Goal: Information Seeking & Learning: Understand process/instructions

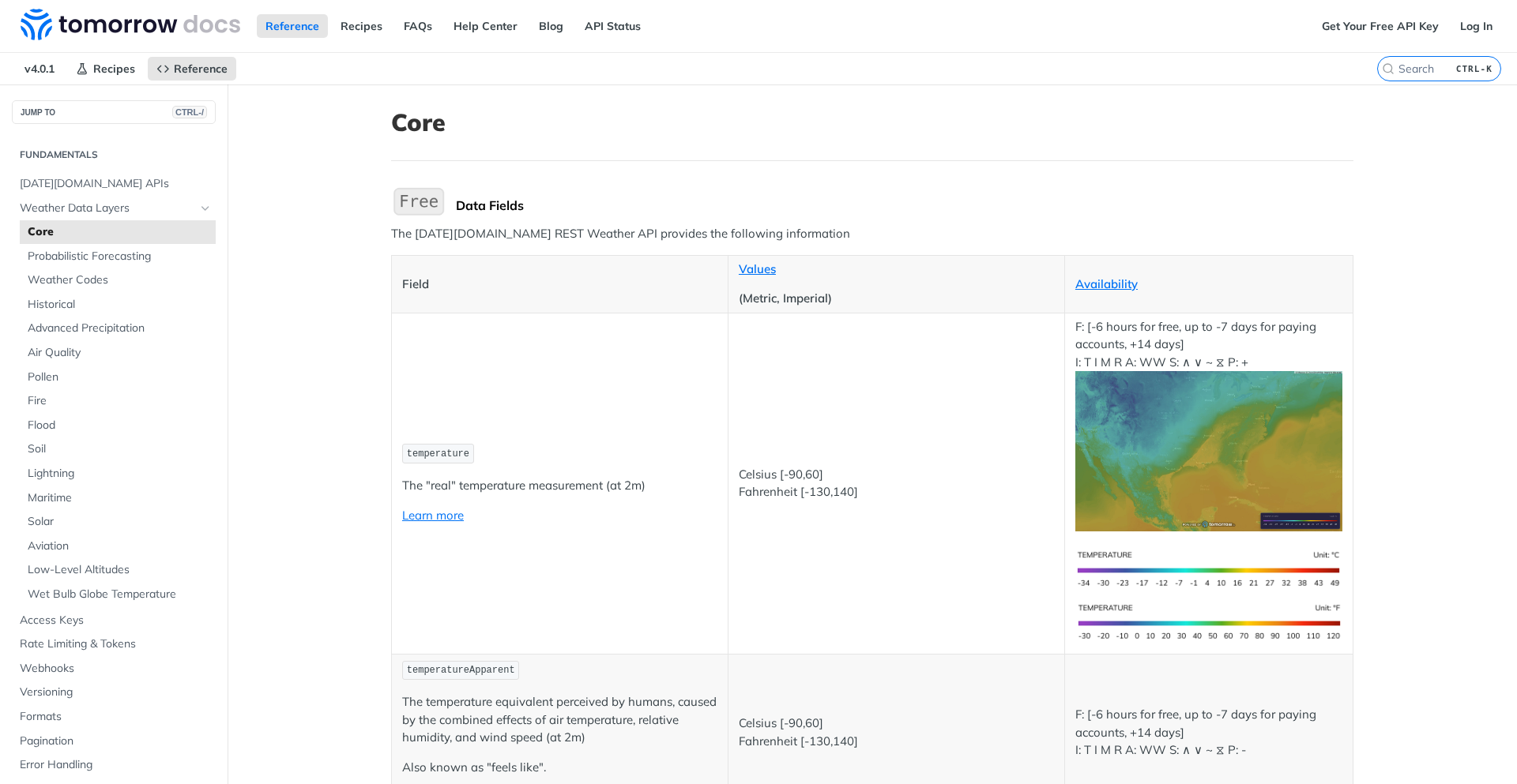
click at [789, 302] on p "(Metric, Imperial)" at bounding box center [897, 298] width 315 height 18
drag, startPoint x: 789, startPoint y: 302, endPoint x: 760, endPoint y: 307, distance: 29.4
click at [760, 307] on p "(Metric, Imperial)" at bounding box center [897, 298] width 315 height 18
click at [754, 300] on p "(Metric, Imperial)" at bounding box center [897, 298] width 315 height 18
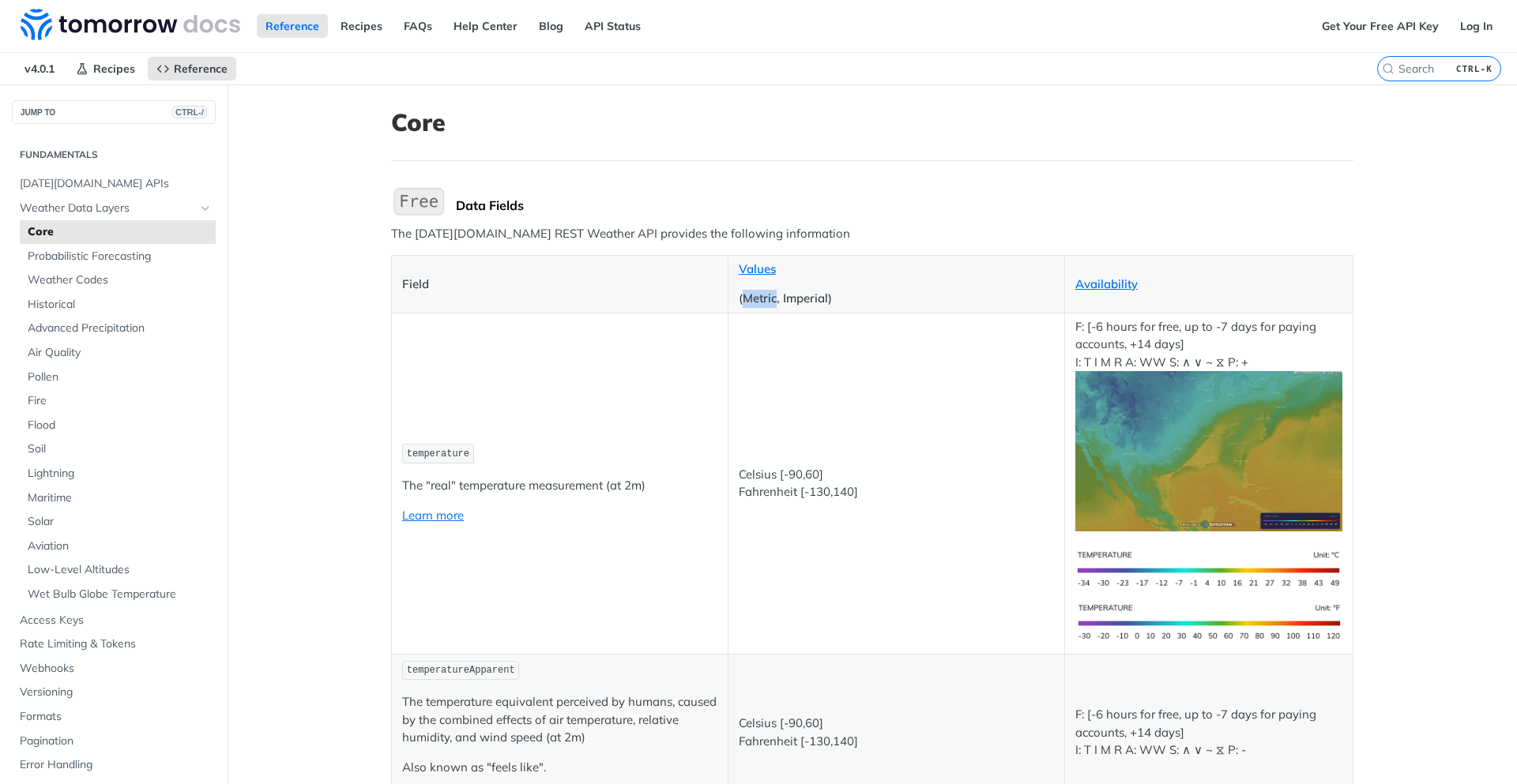
click at [754, 300] on p "(Metric, Imperial)" at bounding box center [897, 298] width 315 height 18
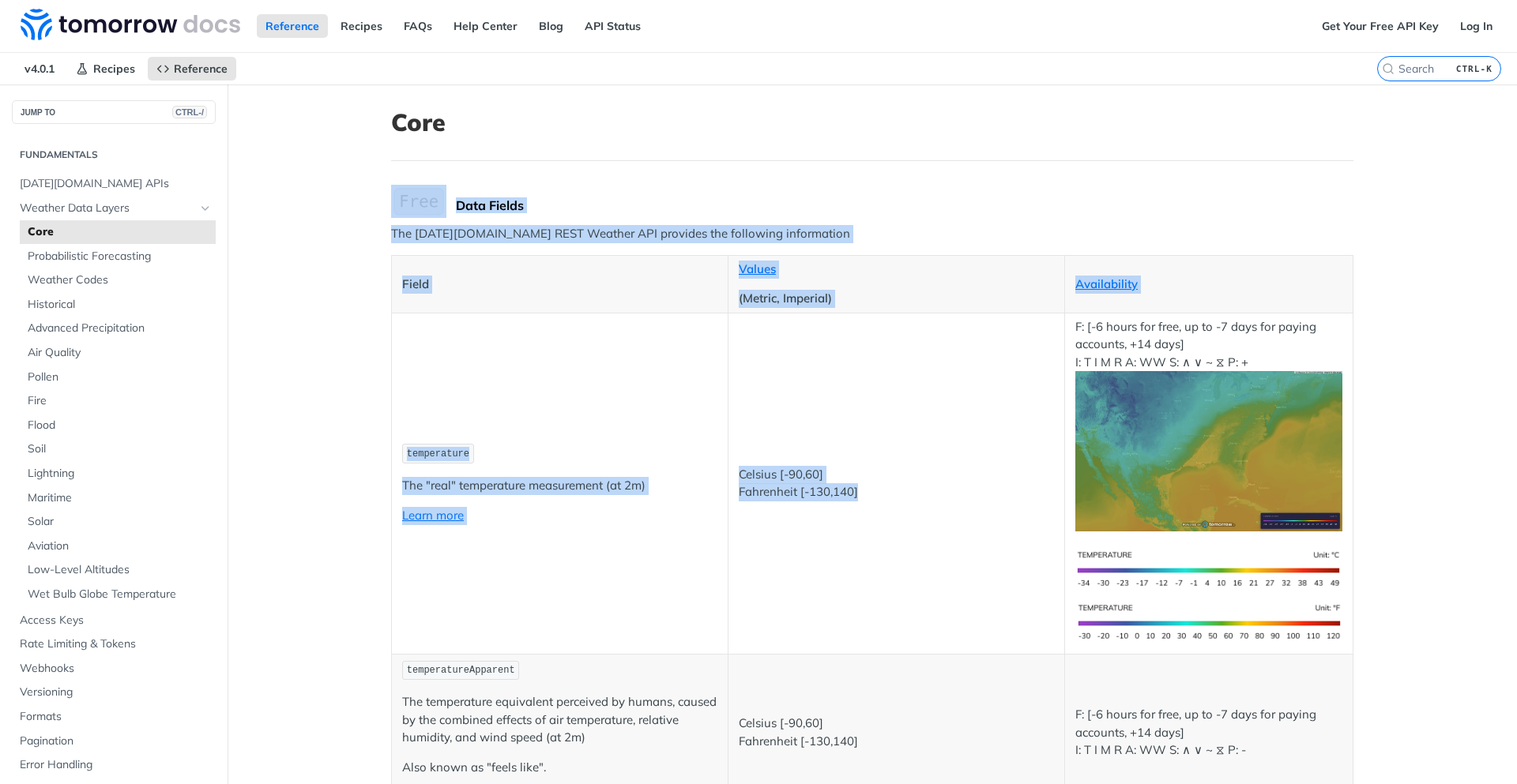
drag, startPoint x: 862, startPoint y: 492, endPoint x: 382, endPoint y: 157, distance: 585.3
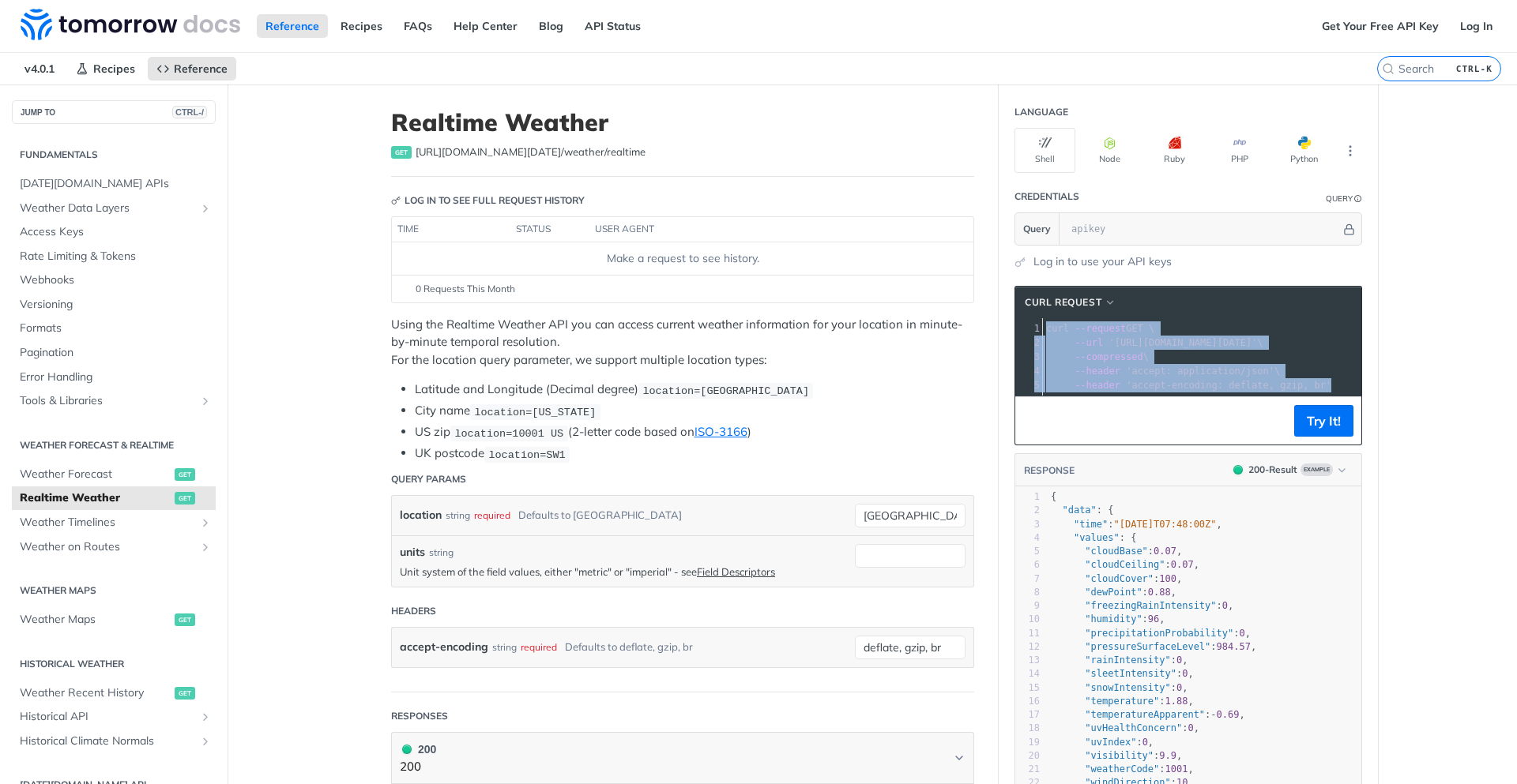
drag, startPoint x: 1041, startPoint y: 329, endPoint x: 1350, endPoint y: 383, distance: 313.7
click at [1356, 388] on div "cURL Request xxxxxxxxxx 1 curl --request GET \ 2 --url 'https://api.tomorrow.io…" at bounding box center [1188, 365] width 347 height 159
copy div "curl --request GET \ 2 --url 'https://api.tomorrow.io/v4/weather/realtime?locat…"
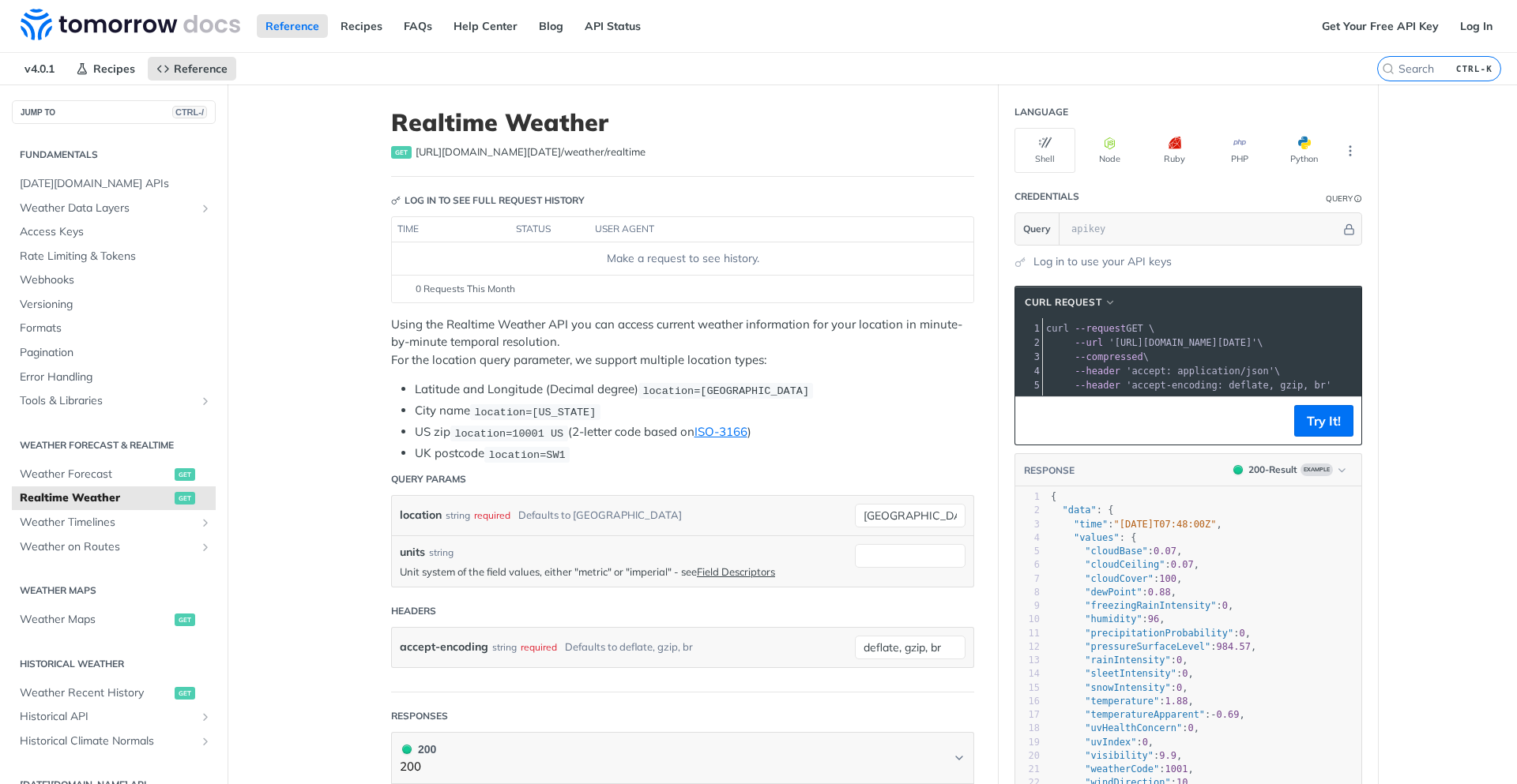
click at [1402, 480] on main "JUMP TO CTRL-/ Fundamentals [DATE][DOMAIN_NAME] APIs Weather Data Layers Core P…" at bounding box center [758, 789] width 1517 height 1408
click at [1308, 429] on button "Try It!" at bounding box center [1323, 420] width 59 height 31
click at [1411, 359] on main "JUMP TO CTRL-/ Fundamentals [DATE][DOMAIN_NAME] APIs Weather Data Layers Core P…" at bounding box center [758, 789] width 1517 height 1408
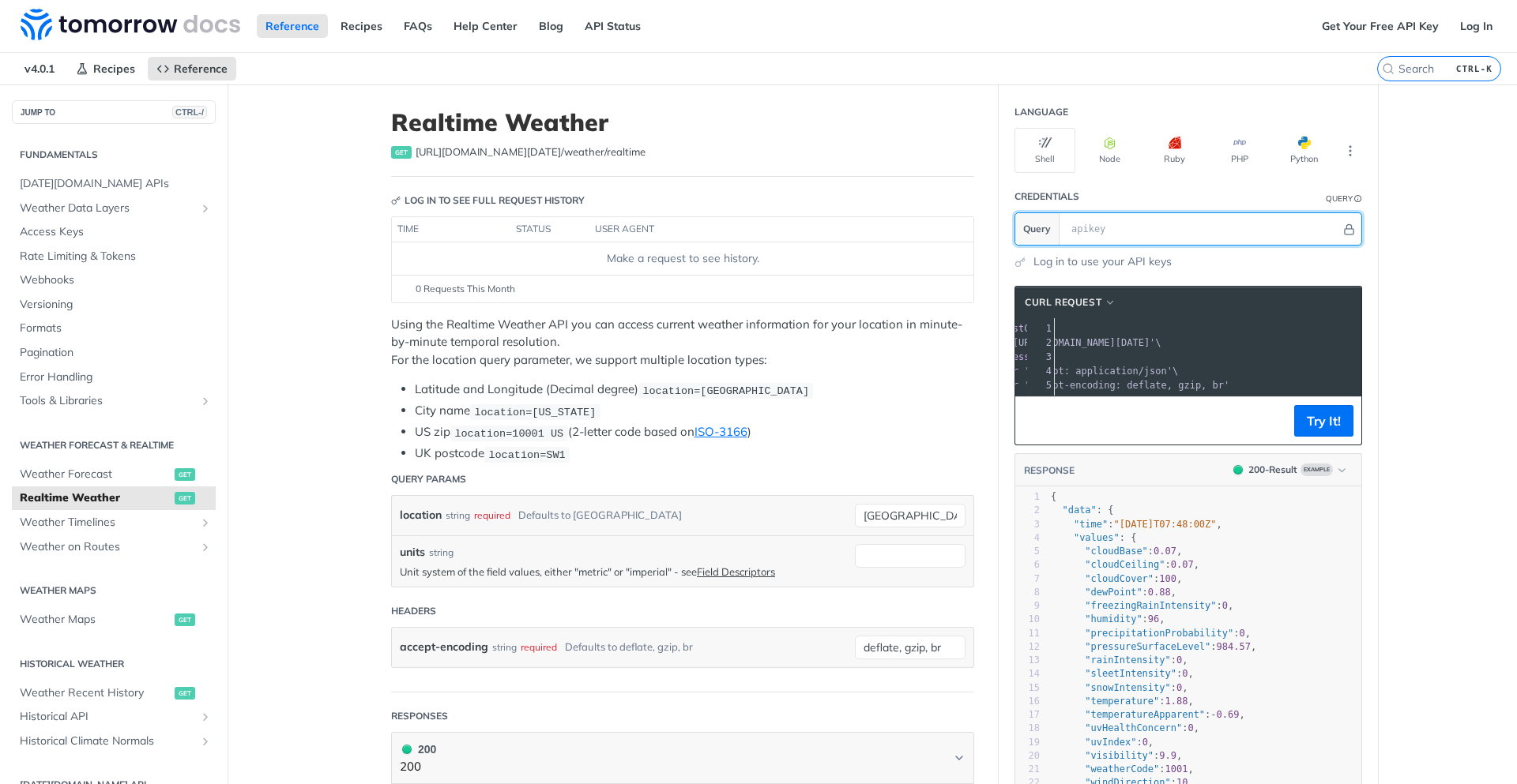
click at [1104, 226] on input "text" at bounding box center [1203, 228] width 278 height 31
click at [1395, 357] on main "JUMP TO CTRL-/ Fundamentals [DATE][DOMAIN_NAME] APIs Weather Data Layers Core P…" at bounding box center [758, 789] width 1517 height 1408
click at [1475, 434] on main "JUMP TO CTRL-/ Fundamentals [DATE][DOMAIN_NAME] APIs Weather Data Layers Core P…" at bounding box center [758, 789] width 1517 height 1408
click at [1332, 428] on button "Try It!" at bounding box center [1323, 420] width 59 height 31
click at [1404, 442] on main "JUMP TO CTRL-/ Fundamentals [DATE][DOMAIN_NAME] APIs Weather Data Layers Core P…" at bounding box center [758, 789] width 1517 height 1408
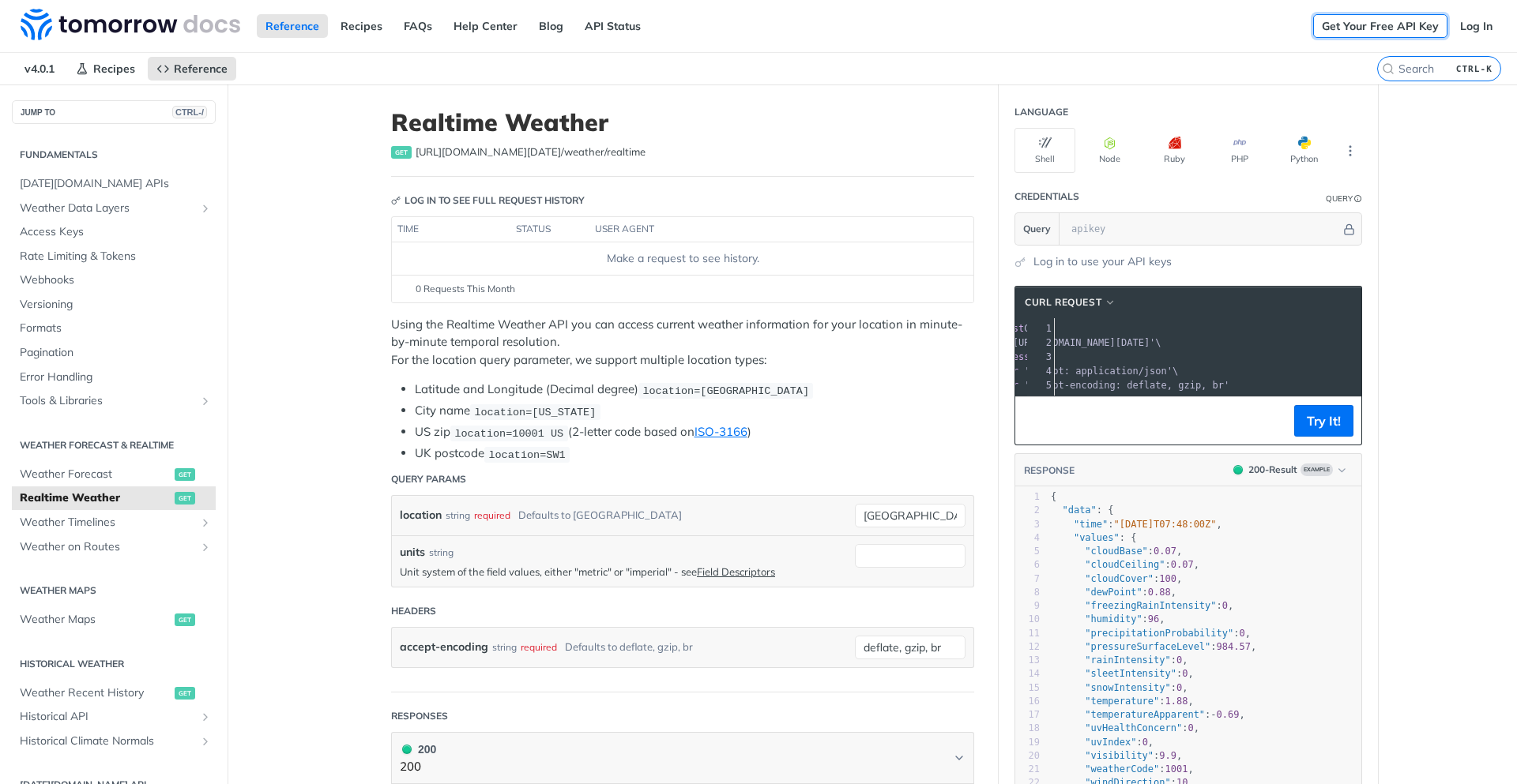
click at [1381, 27] on link "Get Your Free API Key" at bounding box center [1380, 25] width 134 height 24
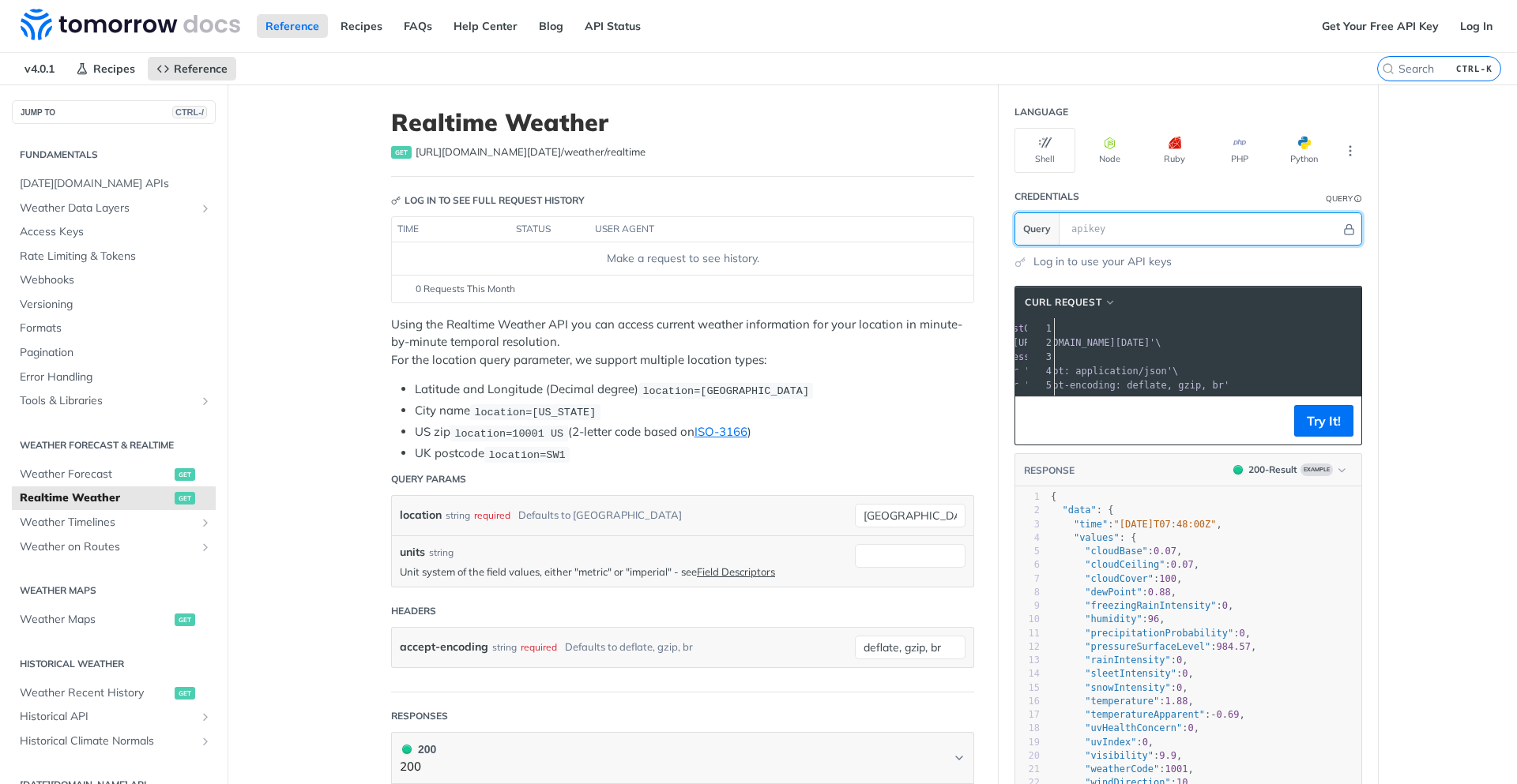
click at [1098, 226] on input "text" at bounding box center [1203, 228] width 278 height 31
paste input "aYWoTTHbpU6owRGnPi0Y6AuGNnlxXQhZ"
type input "aYWoTTHbpU6owRGnPi0Y6AuGNnlxXQhZ"
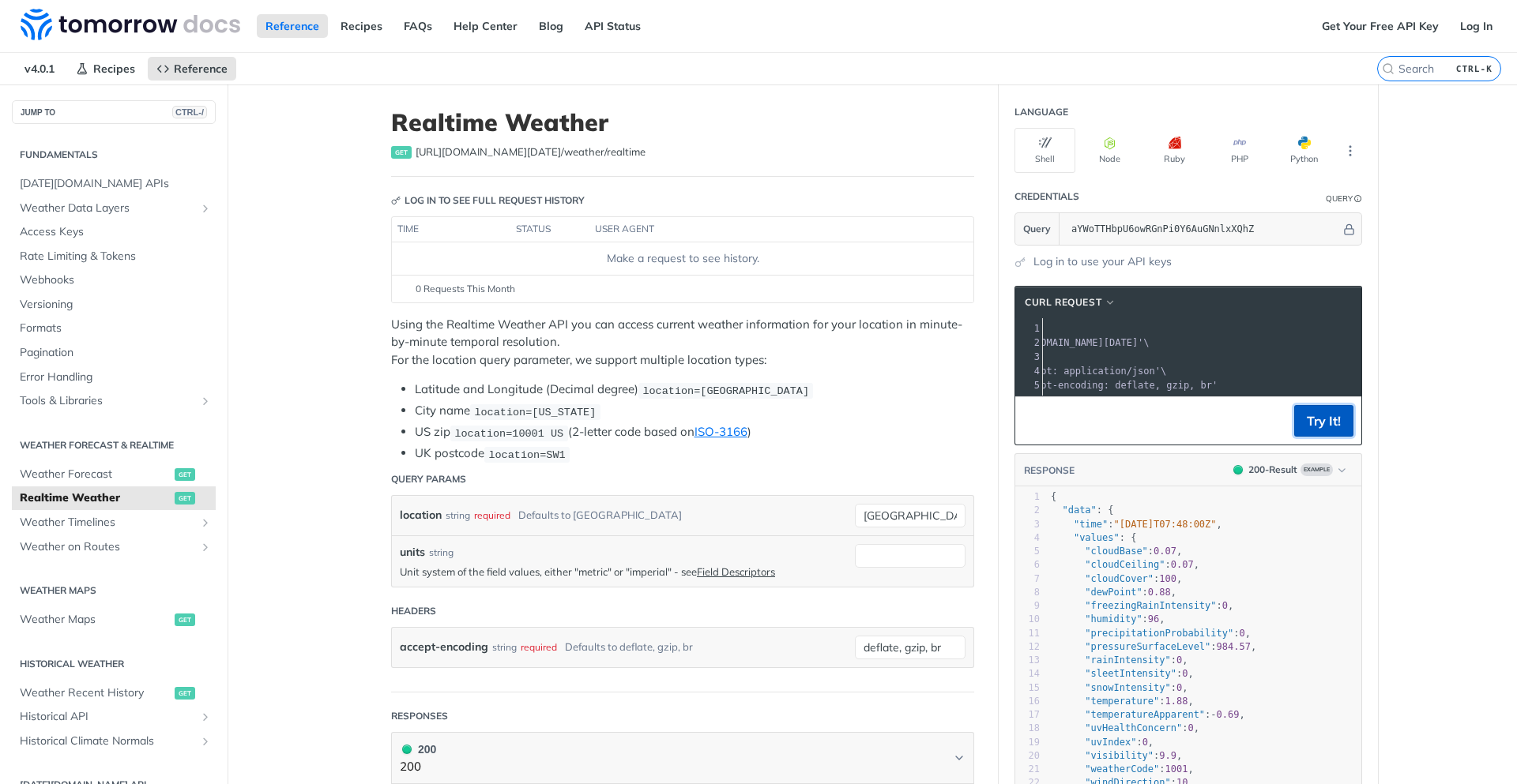
click at [1309, 432] on button "Try It!" at bounding box center [1323, 420] width 59 height 31
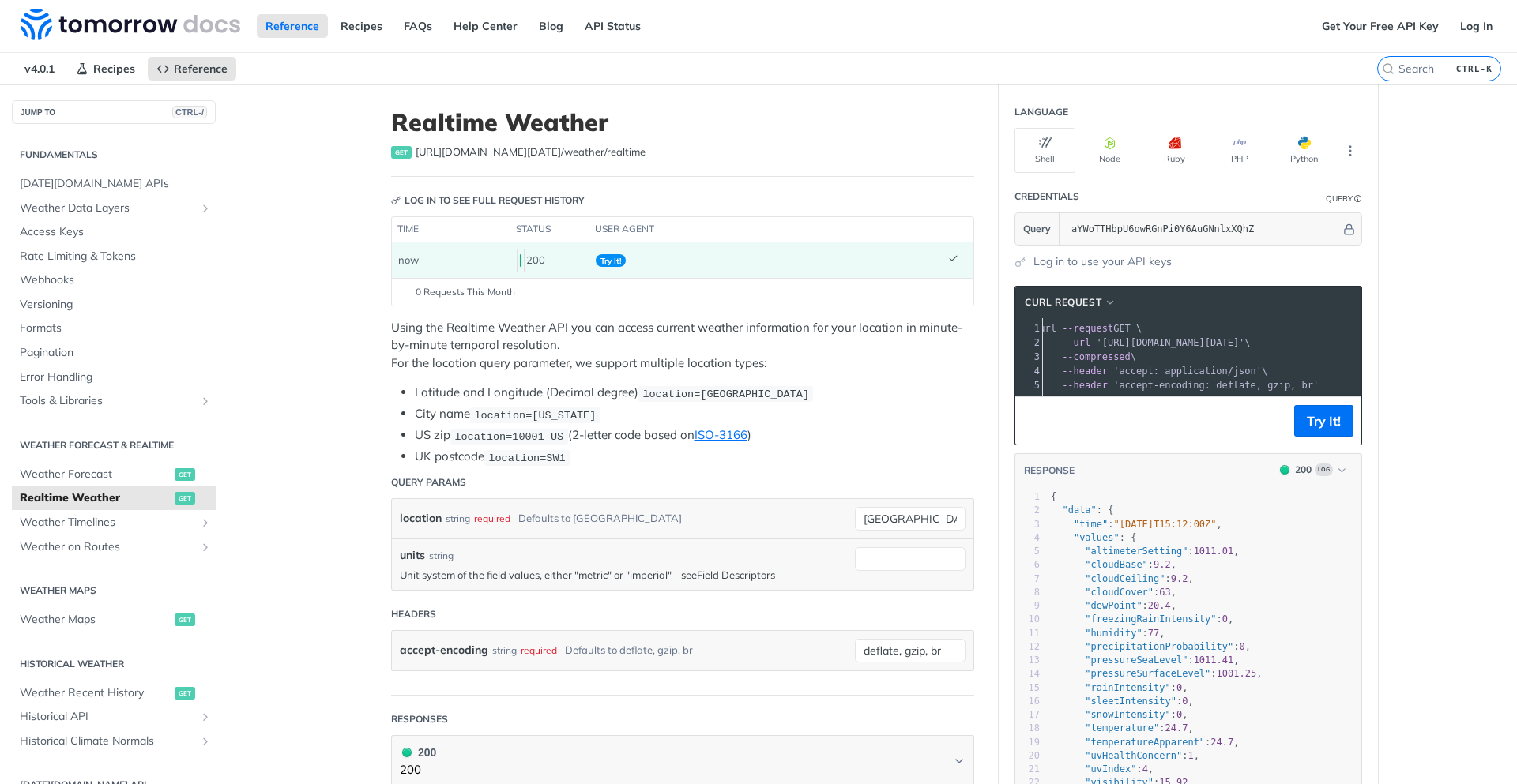
scroll to position [0, 0]
click at [599, 430] on li "US zip location=10001 US (2-letter code based on ISO-3166 )" at bounding box center [695, 435] width 560 height 18
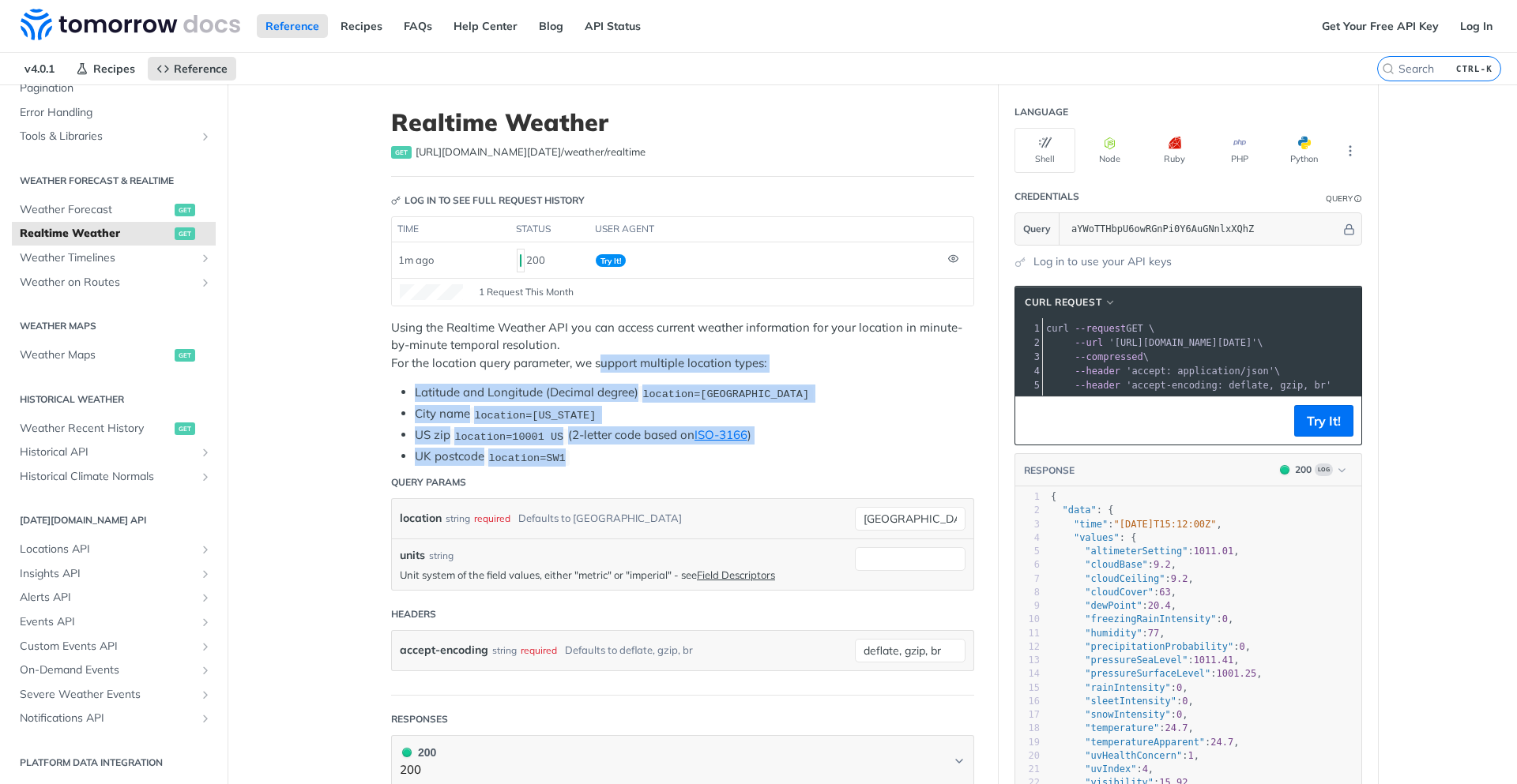
drag, startPoint x: 568, startPoint y: 462, endPoint x: 596, endPoint y: 354, distance: 111.6
click at [596, 354] on div "Using the Realtime Weather API you can access current weather information for y…" at bounding box center [683, 392] width 583 height 148
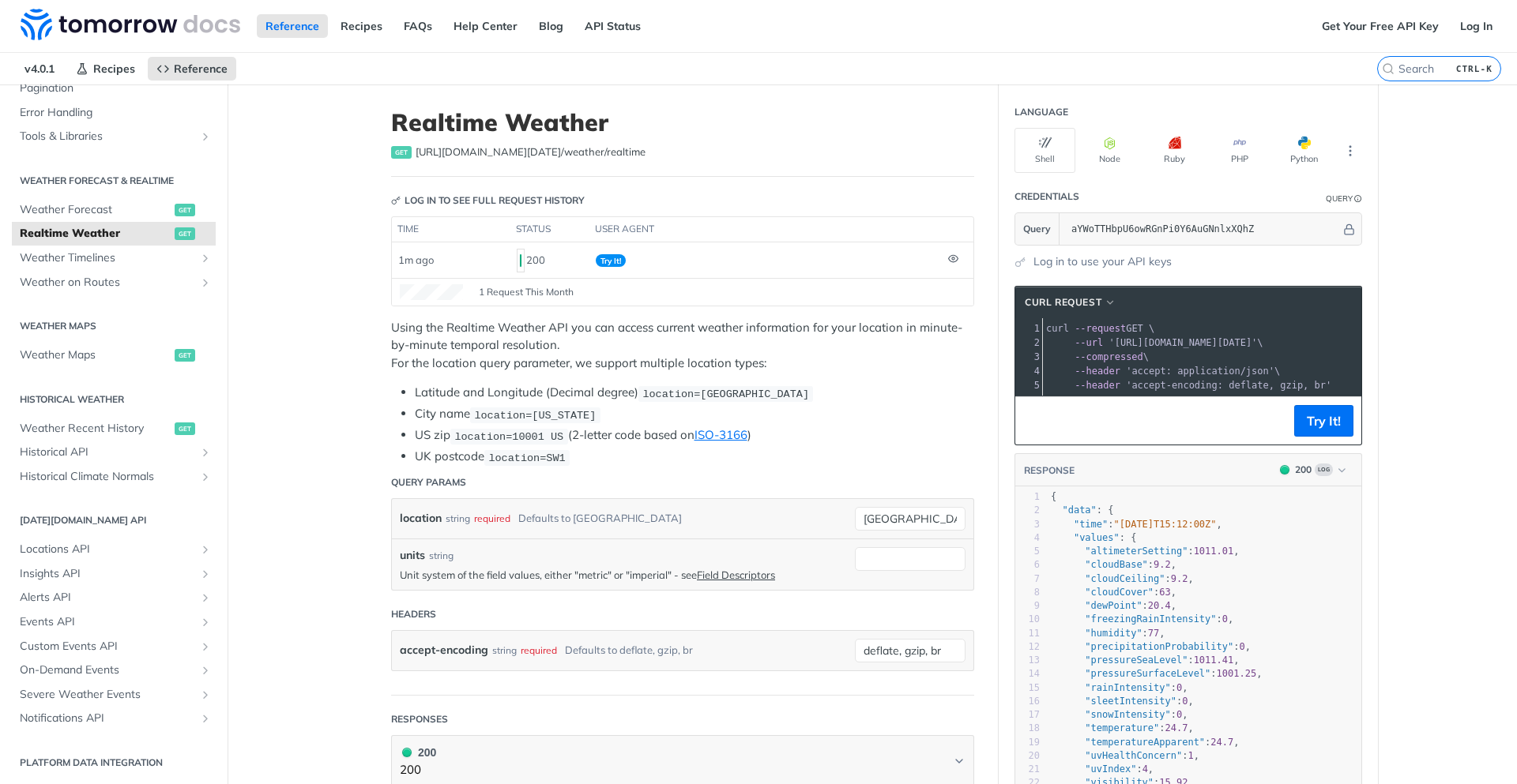
click at [601, 340] on p "Using the Realtime Weather API you can access current weather information for y…" at bounding box center [683, 345] width 583 height 54
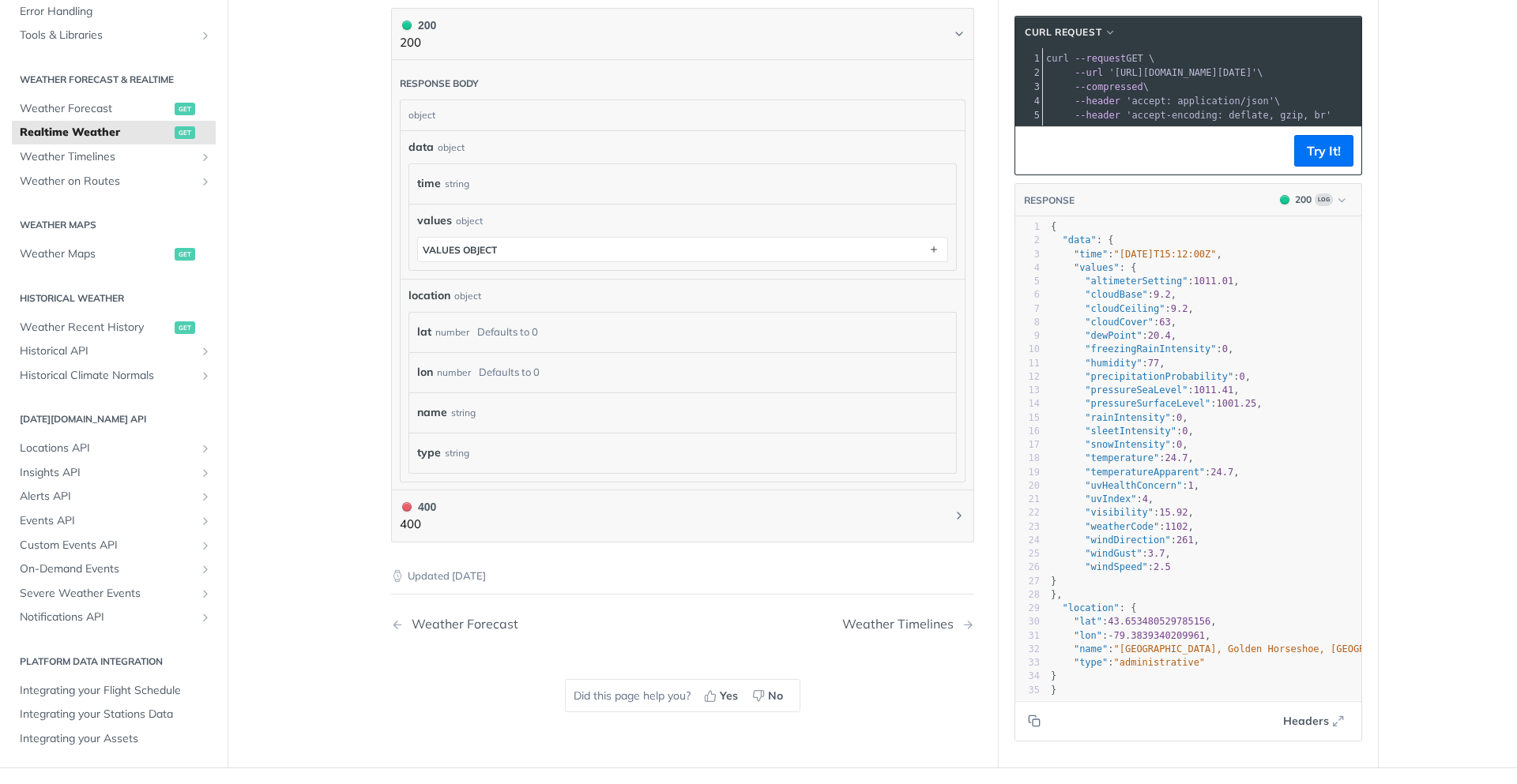
scroll to position [853, 0]
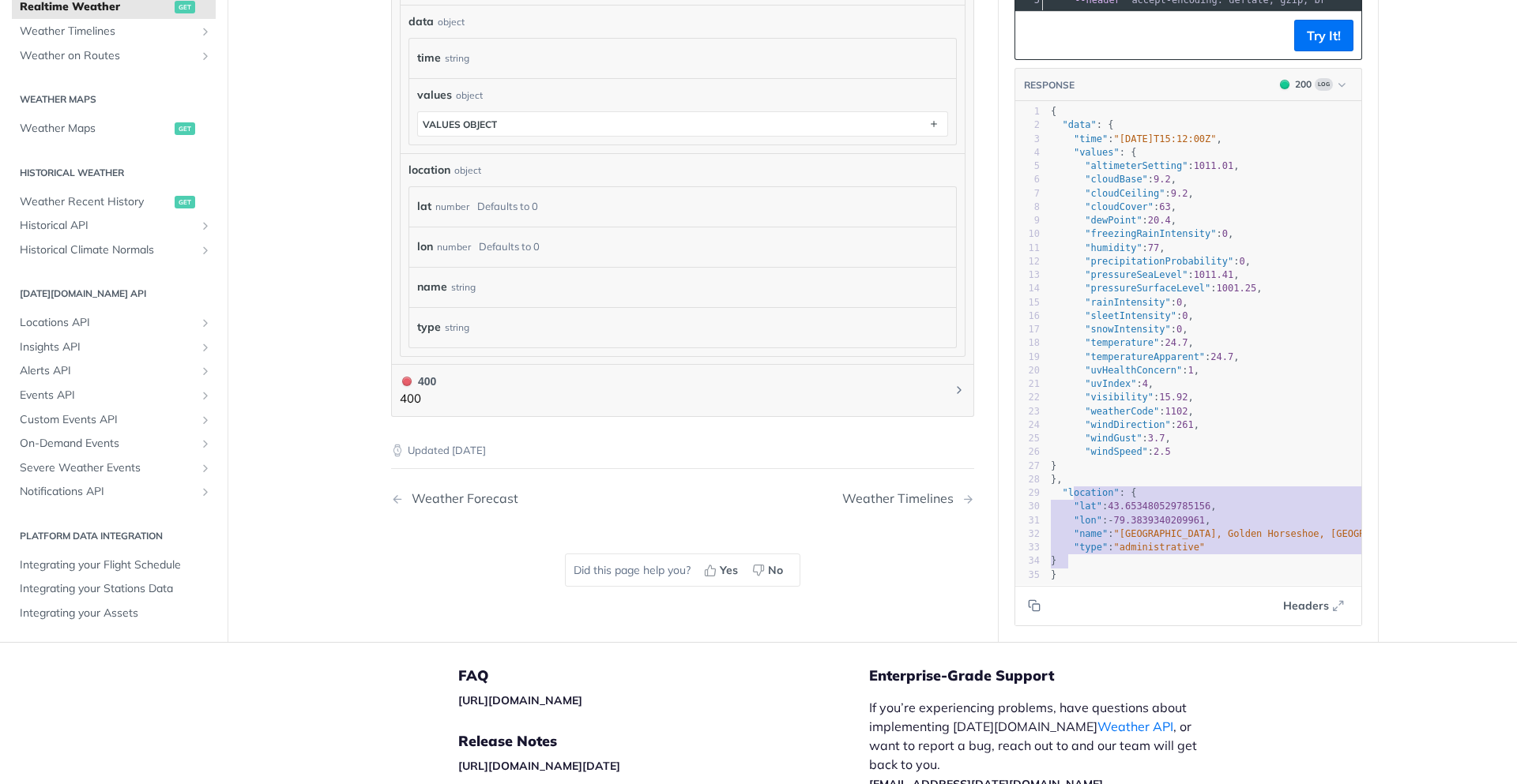
type textarea ""location": { "lat": 43.653480529785156, "lon": -79.3839340209961, "name": "Tor…"
drag, startPoint x: 1085, startPoint y: 551, endPoint x: 1054, endPoint y: 481, distance: 76.6
click at [1054, 481] on div "1 { 2 "data" : { 3 "time" : "2025-08-13T15:12:00Z" , 4 "values" : { 5 "altimete…" at bounding box center [1212, 343] width 329 height 477
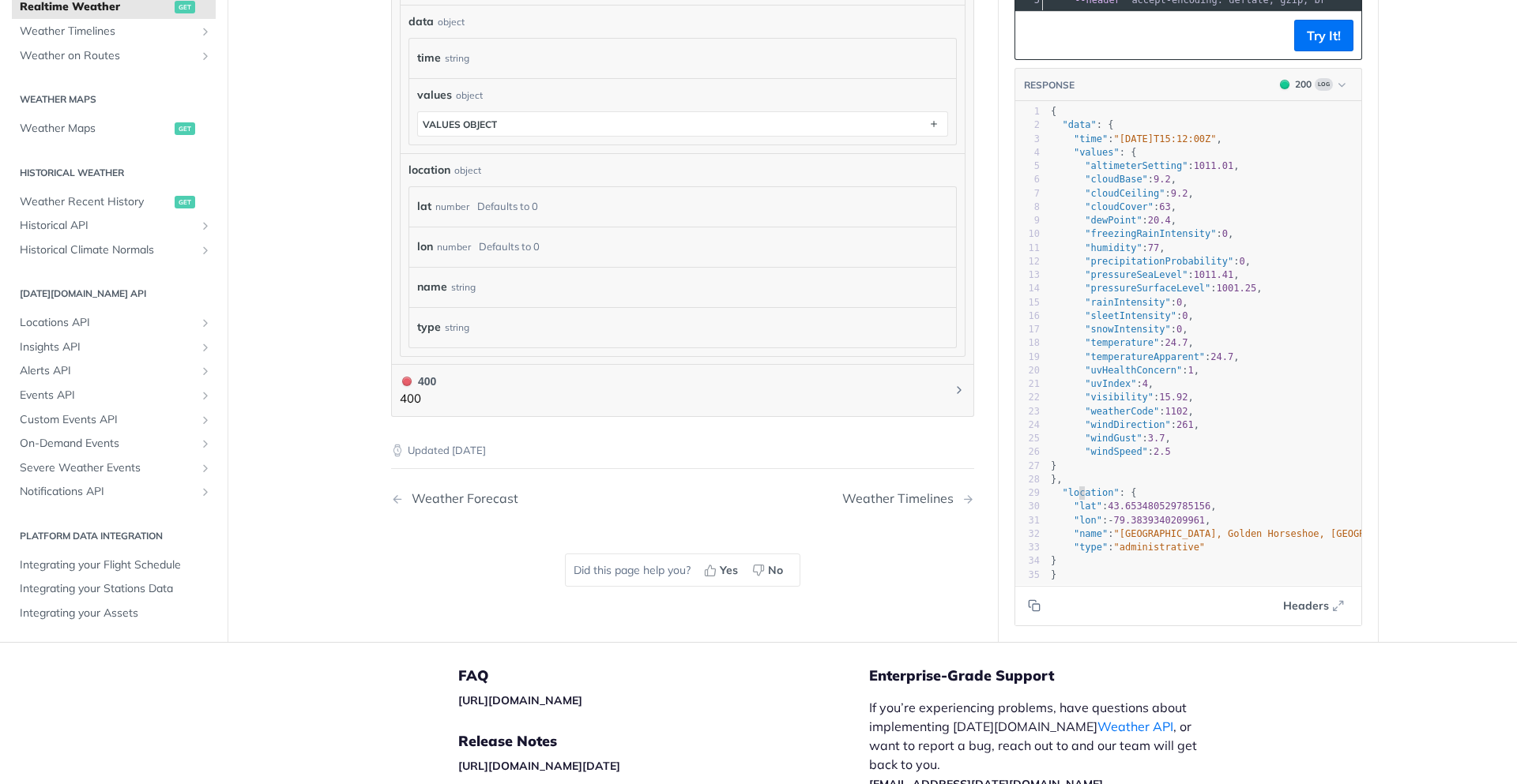
click at [1076, 488] on span ""location"" at bounding box center [1090, 493] width 57 height 11
type textarea "location"
click at [1076, 488] on span ""location"" at bounding box center [1090, 493] width 57 height 11
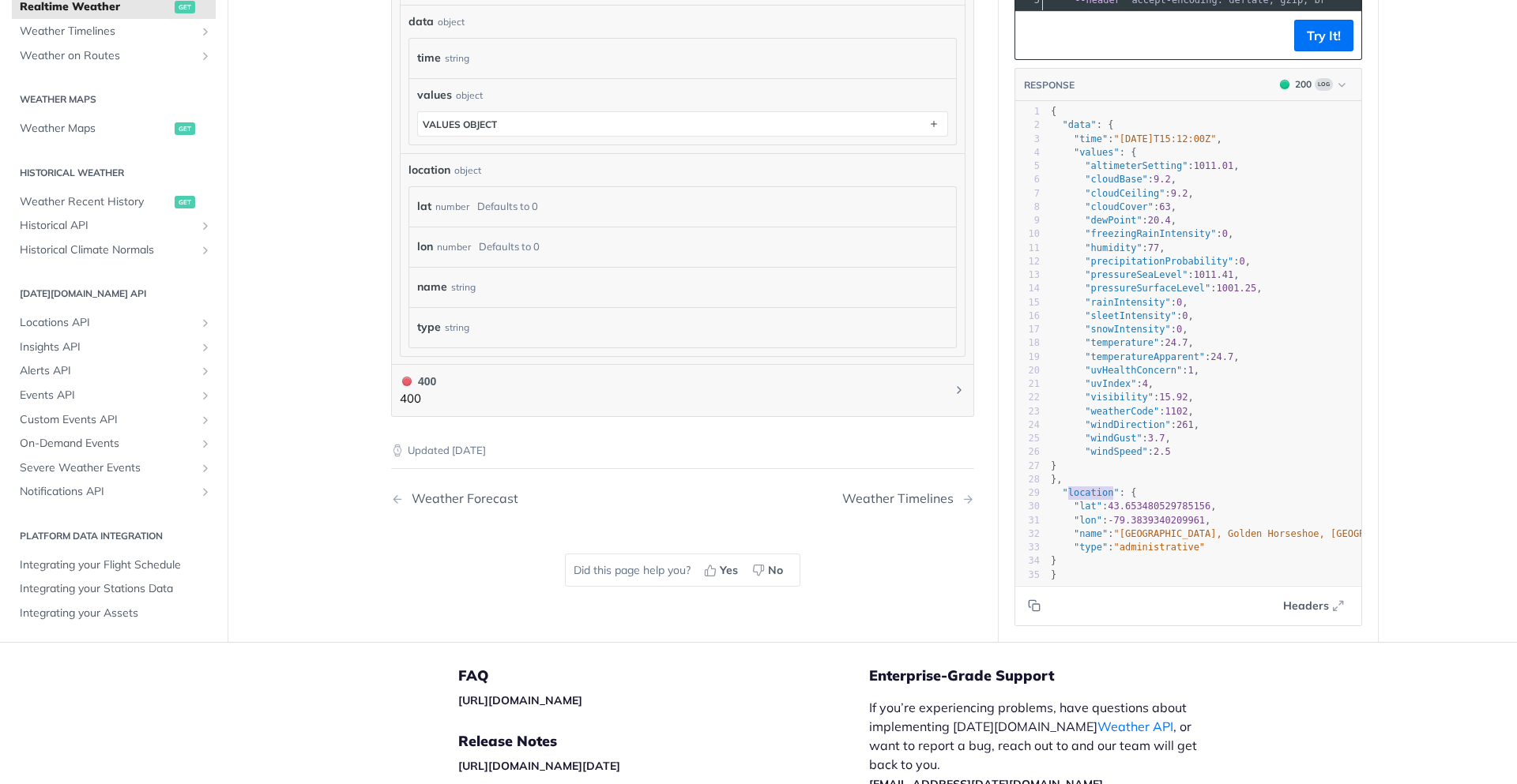
click at [1076, 488] on span ""location"" at bounding box center [1090, 493] width 57 height 11
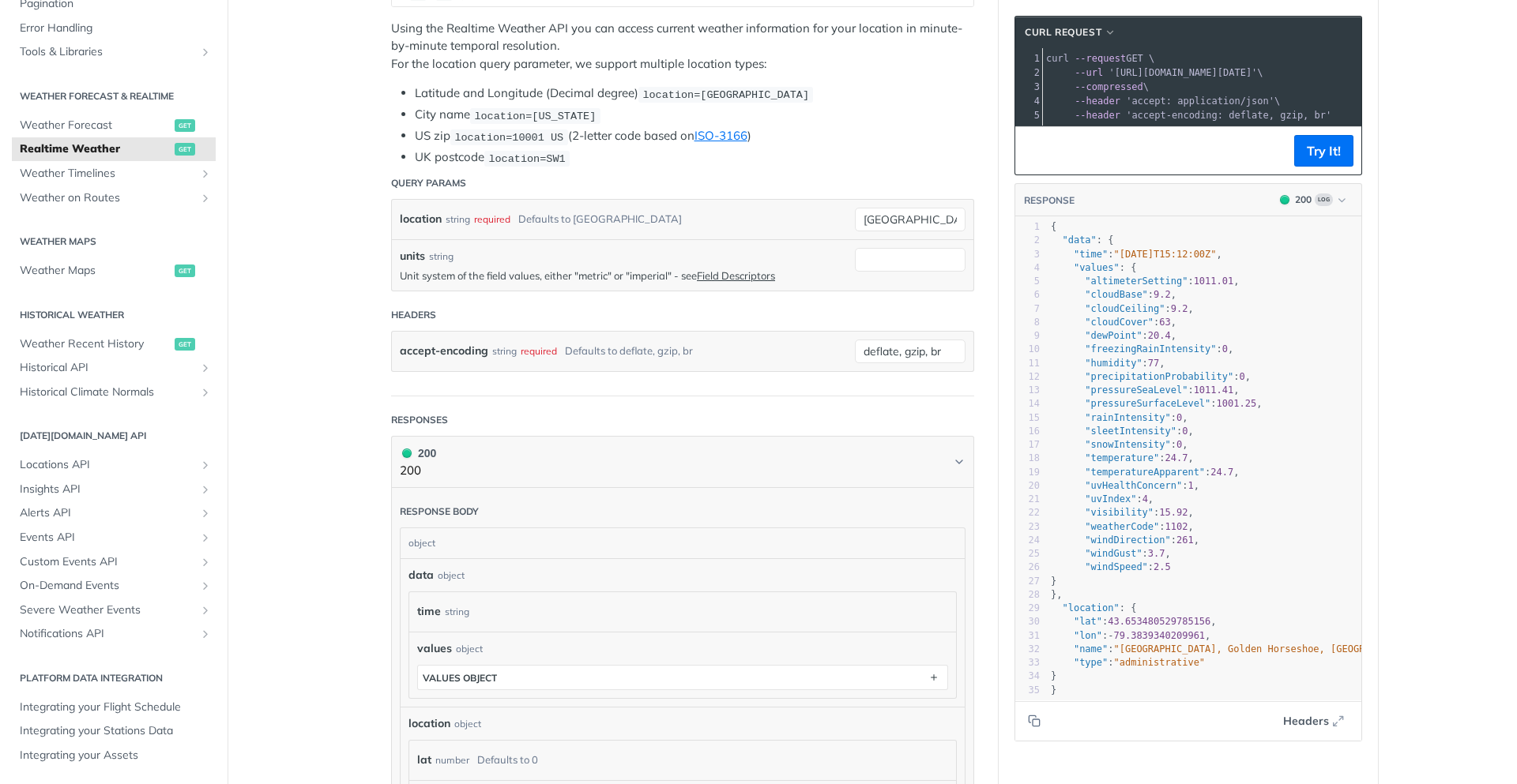
scroll to position [87, 0]
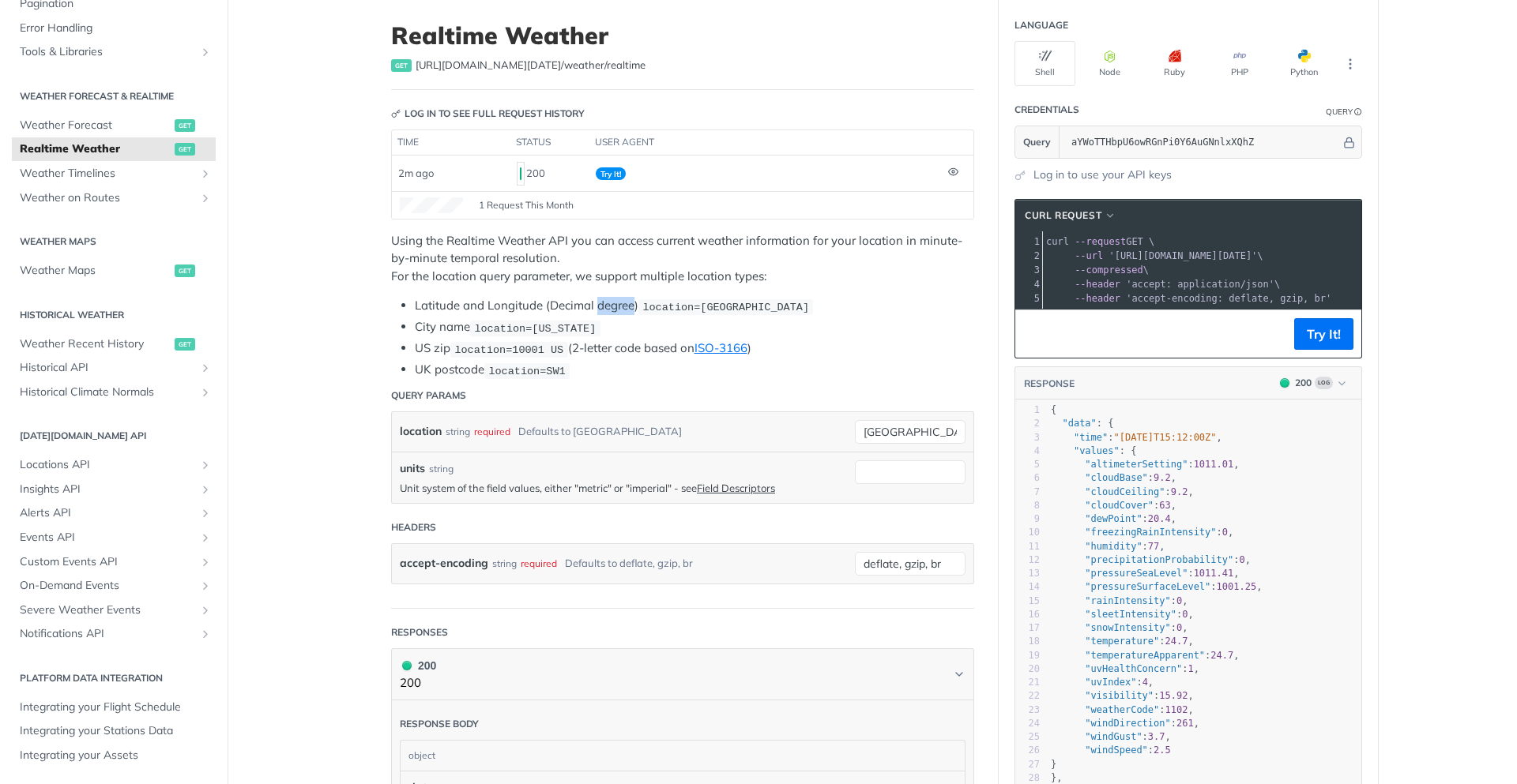
drag, startPoint x: 593, startPoint y: 304, endPoint x: 630, endPoint y: 301, distance: 37.1
click at [630, 301] on li "Latitude and Longitude (Decimal degree) location=42.3478, -71.0466" at bounding box center [695, 306] width 560 height 18
click at [669, 302] on span "location=42.3478, -71.0466" at bounding box center [726, 307] width 167 height 12
click at [669, 303] on span "location=42.3478, -71.0466" at bounding box center [726, 307] width 167 height 12
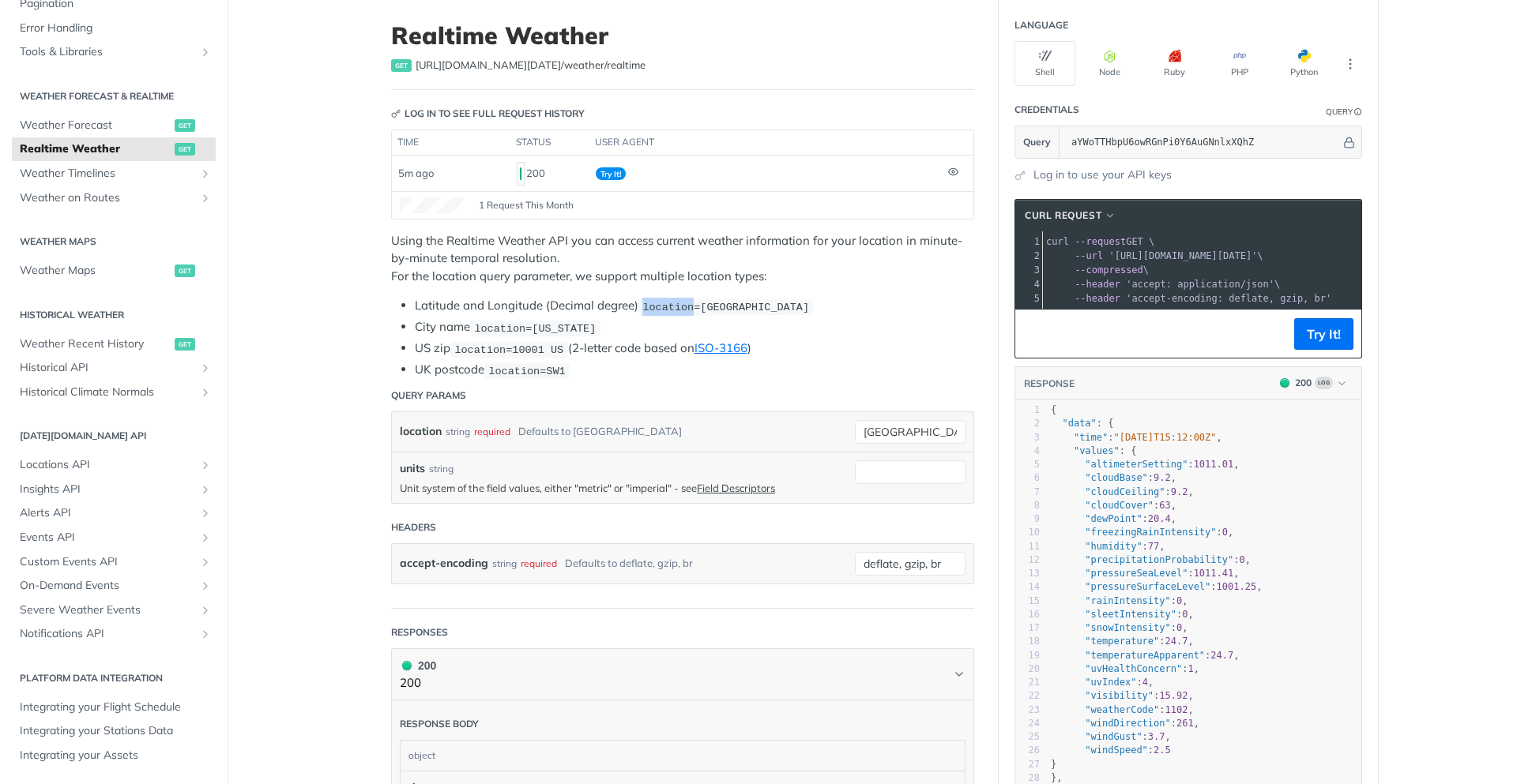
click at [669, 303] on span "location=42.3478, -71.0466" at bounding box center [726, 307] width 167 height 12
drag, startPoint x: 669, startPoint y: 303, endPoint x: 629, endPoint y: 307, distance: 40.2
click at [629, 307] on li "Latitude and Longitude (Decimal degree) location=42.3478, -71.0466" at bounding box center [695, 306] width 560 height 18
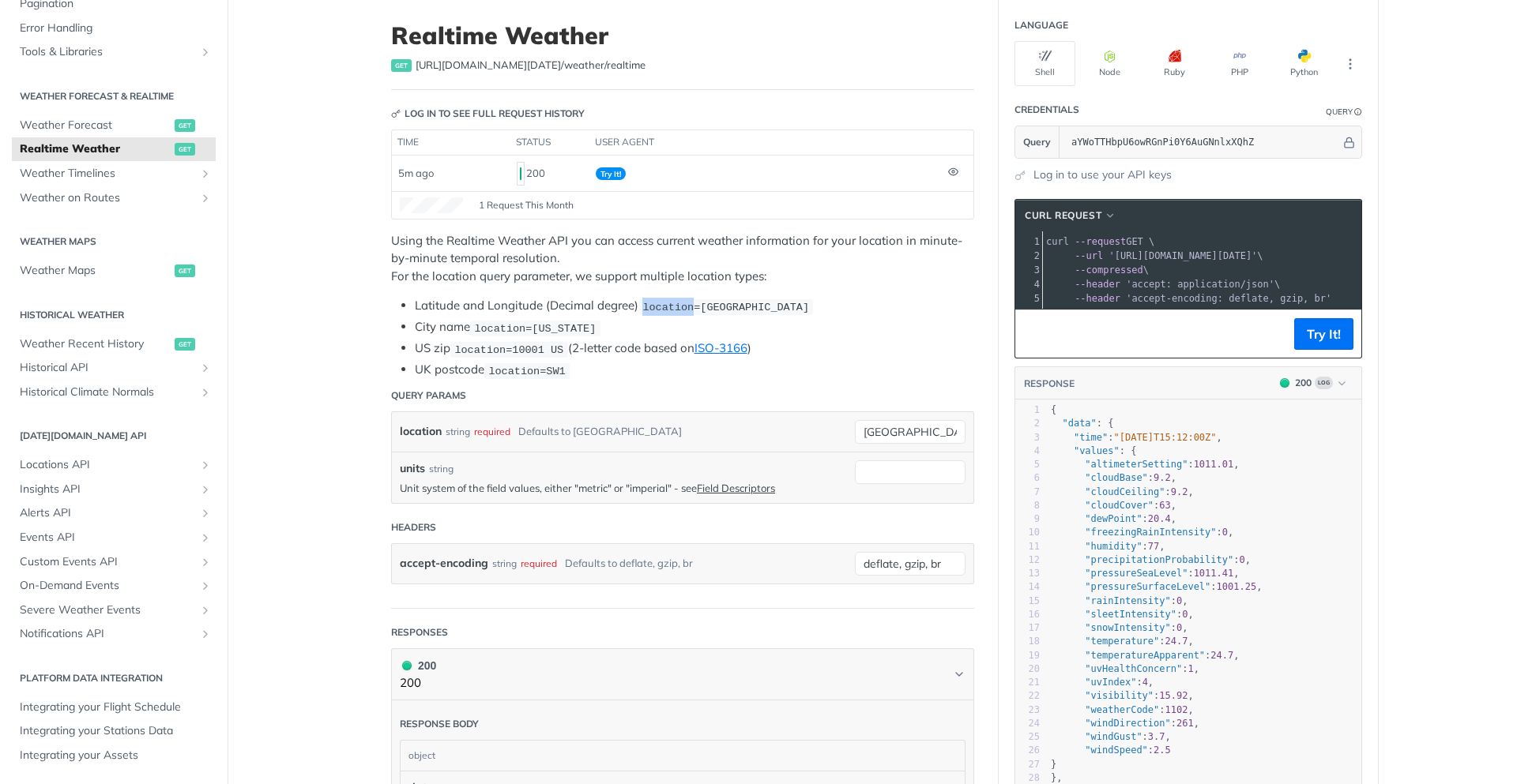
click at [646, 315] on li "Latitude and Longitude (Decimal degree) location=42.3478, -71.0466" at bounding box center [695, 306] width 560 height 18
click at [668, 308] on span "location=42.3478, -71.0466" at bounding box center [726, 307] width 167 height 12
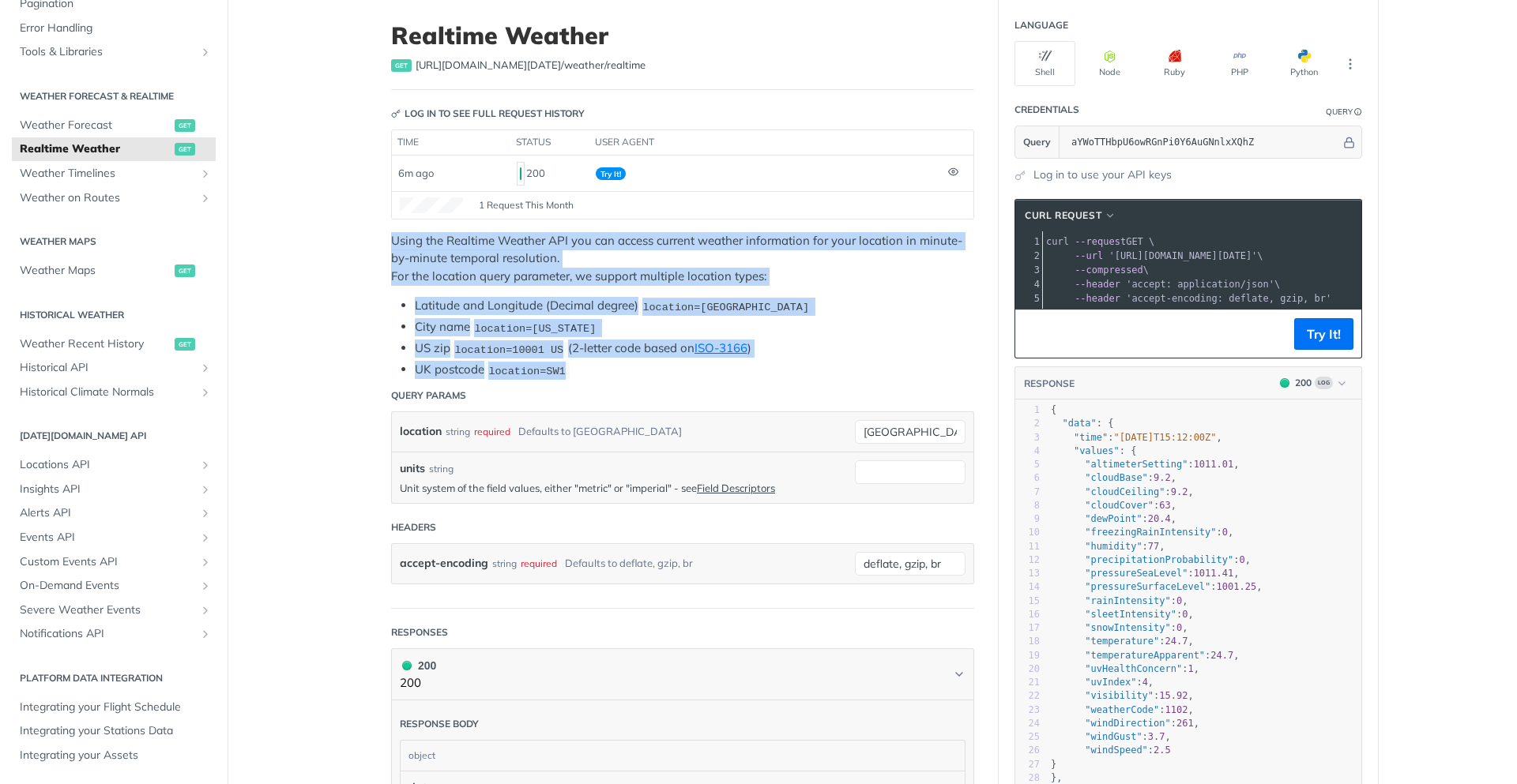
drag, startPoint x: 582, startPoint y: 374, endPoint x: 390, endPoint y: 231, distance: 239.4
click at [391, 232] on div "Using the Realtime Weather API you can access current weather information for y…" at bounding box center [683, 306] width 583 height 148
click at [391, 232] on p "Using the Realtime Weather API you can access current weather information for y…" at bounding box center [683, 259] width 583 height 54
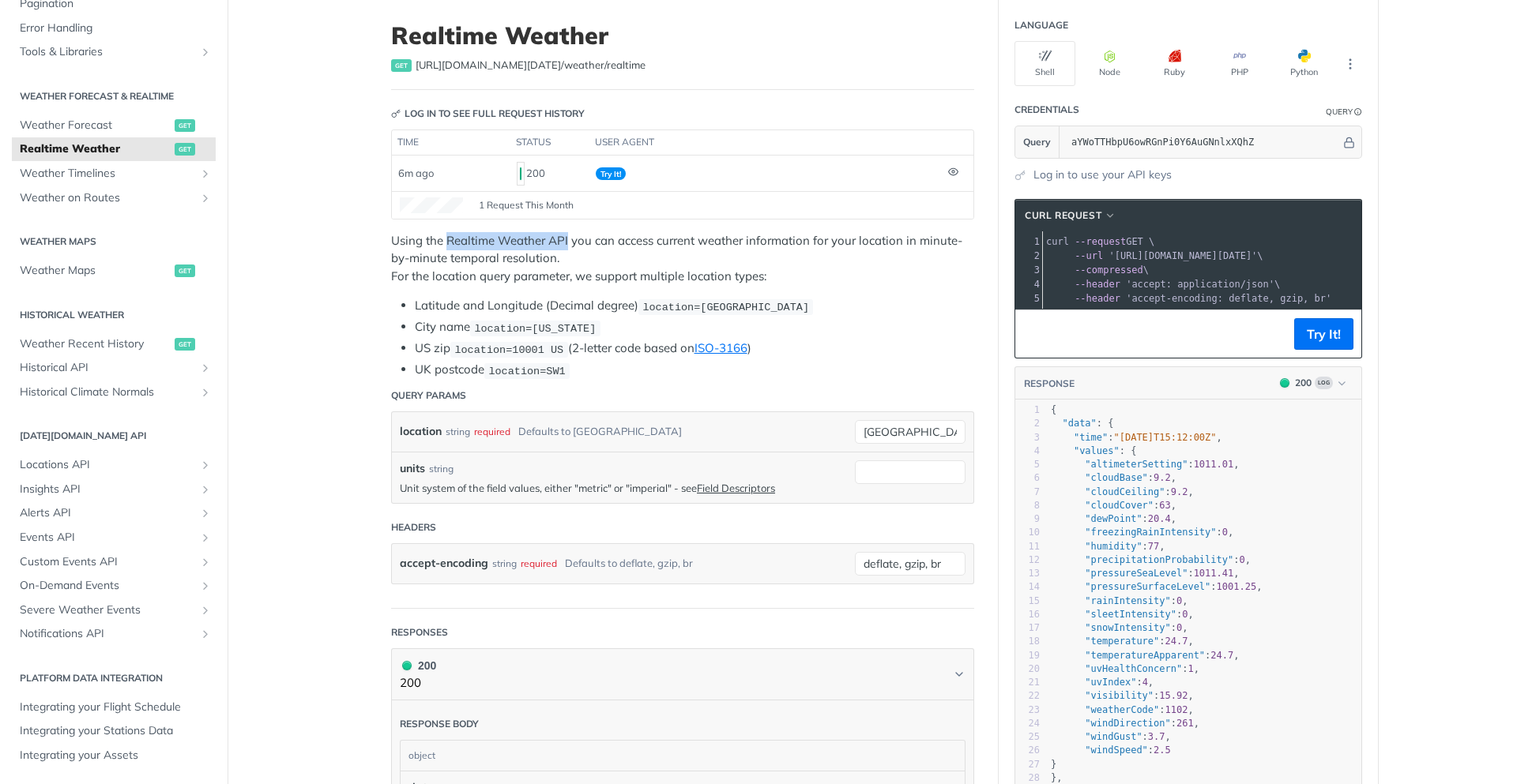
drag, startPoint x: 439, startPoint y: 239, endPoint x: 563, endPoint y: 242, distance: 124.0
click at [563, 242] on p "Using the Realtime Weather API you can access current weather information for y…" at bounding box center [683, 259] width 583 height 54
drag, startPoint x: 1239, startPoint y: 255, endPoint x: 1155, endPoint y: 259, distance: 84.1
click at [1155, 259] on span "'https://api.tomorrow.io/v4/weather/realtime?location=toronto&apikey=aYWoTTHbpU…" at bounding box center [1183, 256] width 148 height 11
copy span "api.tomorrow.io"
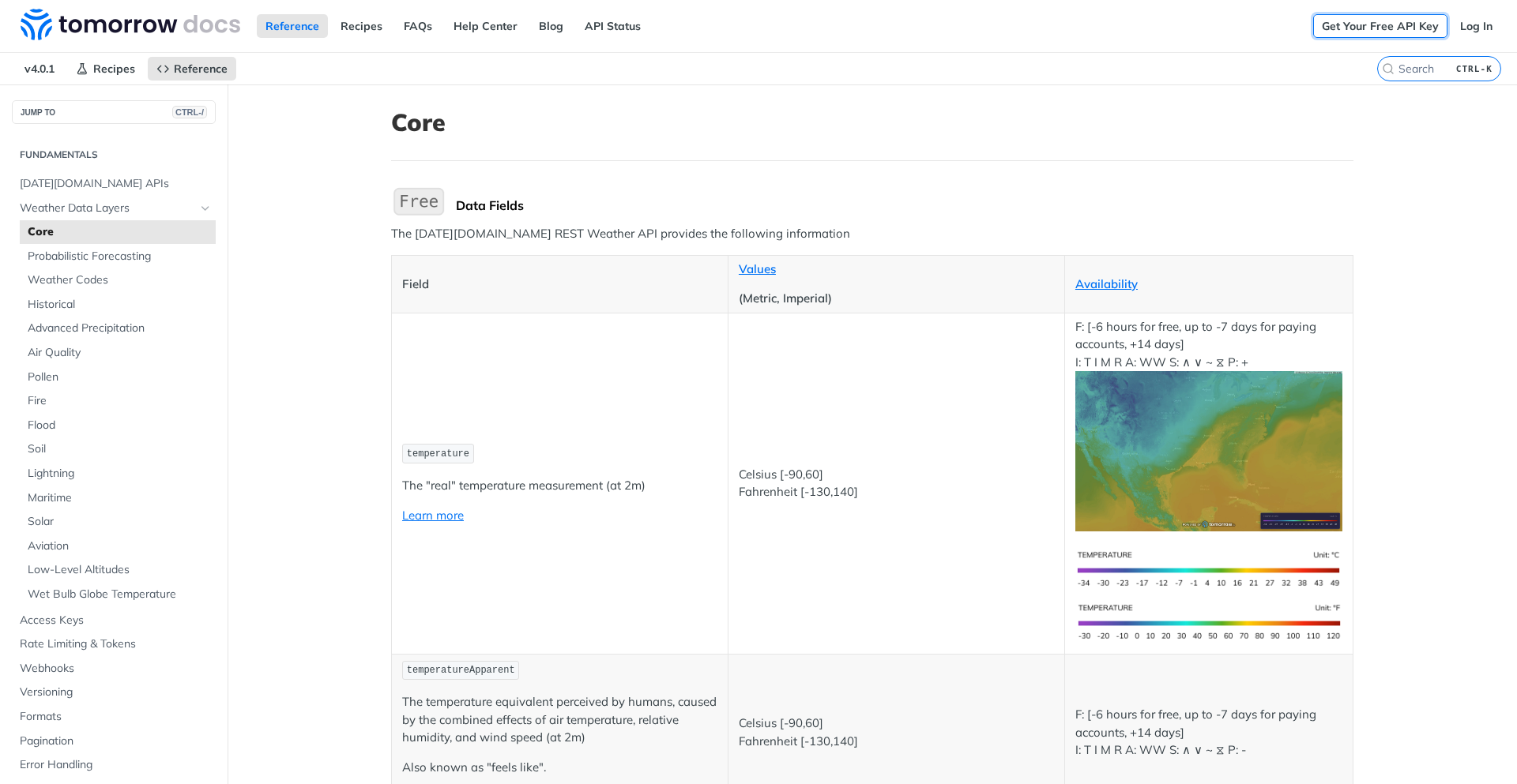
click at [1402, 33] on link "Get Your Free API Key" at bounding box center [1380, 25] width 134 height 24
